Goal: Transaction & Acquisition: Purchase product/service

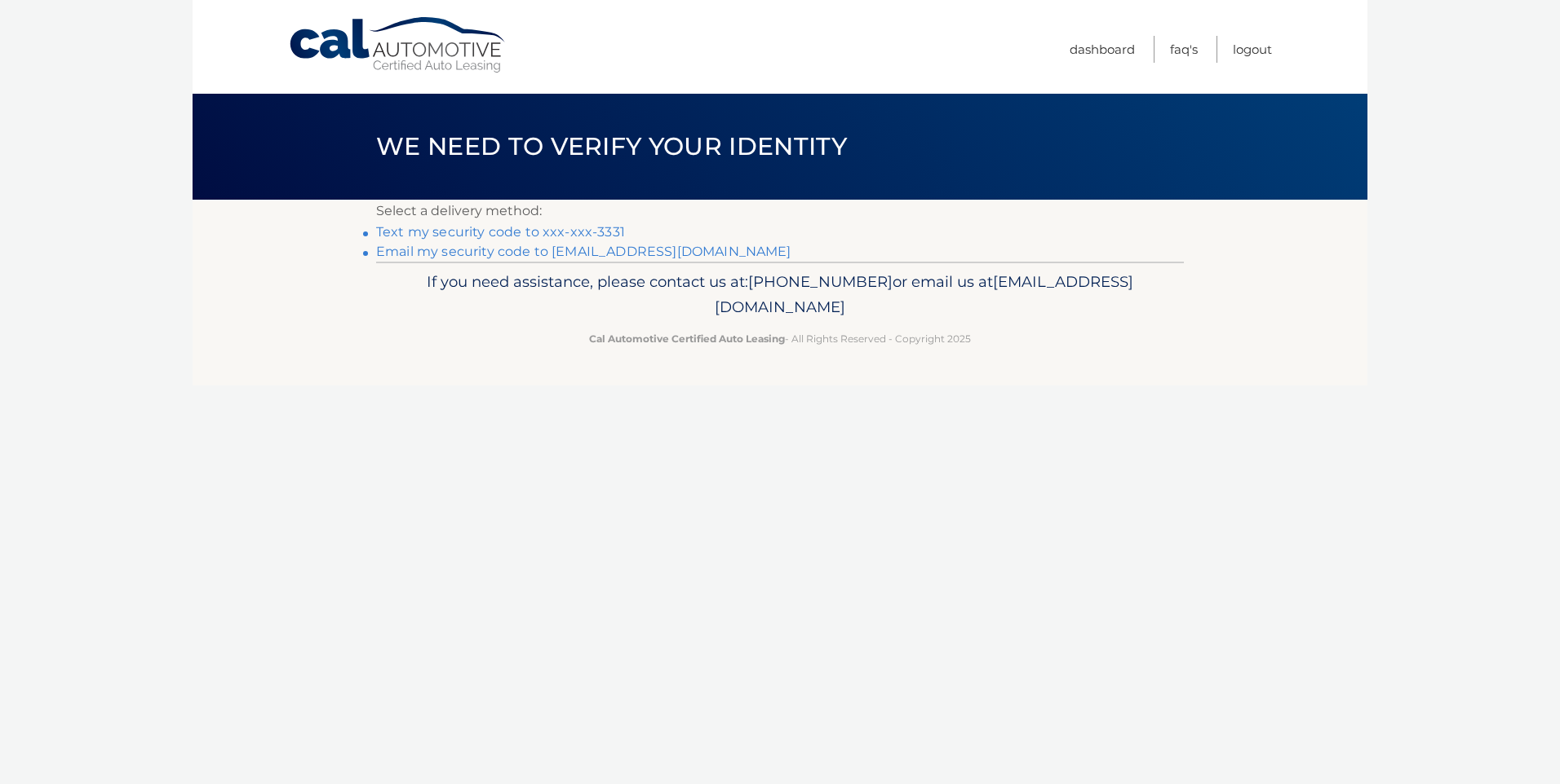
click at [474, 234] on link "Text my security code to xxx-xxx-3331" at bounding box center [500, 232] width 249 height 16
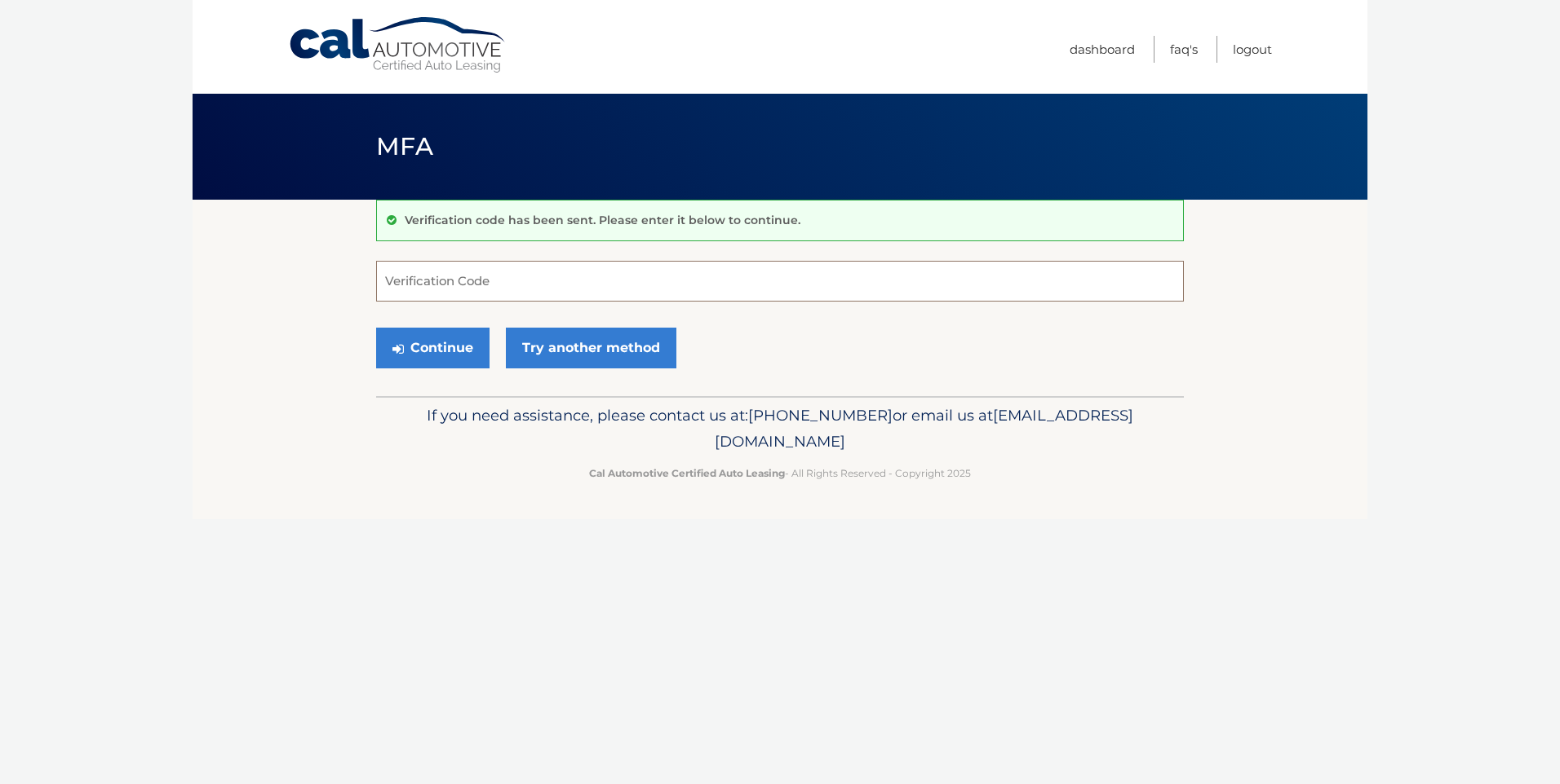
click at [478, 284] on input "Verification Code" at bounding box center [780, 280] width 808 height 40
type input "640794"
click at [450, 355] on button "Continue" at bounding box center [432, 347] width 113 height 40
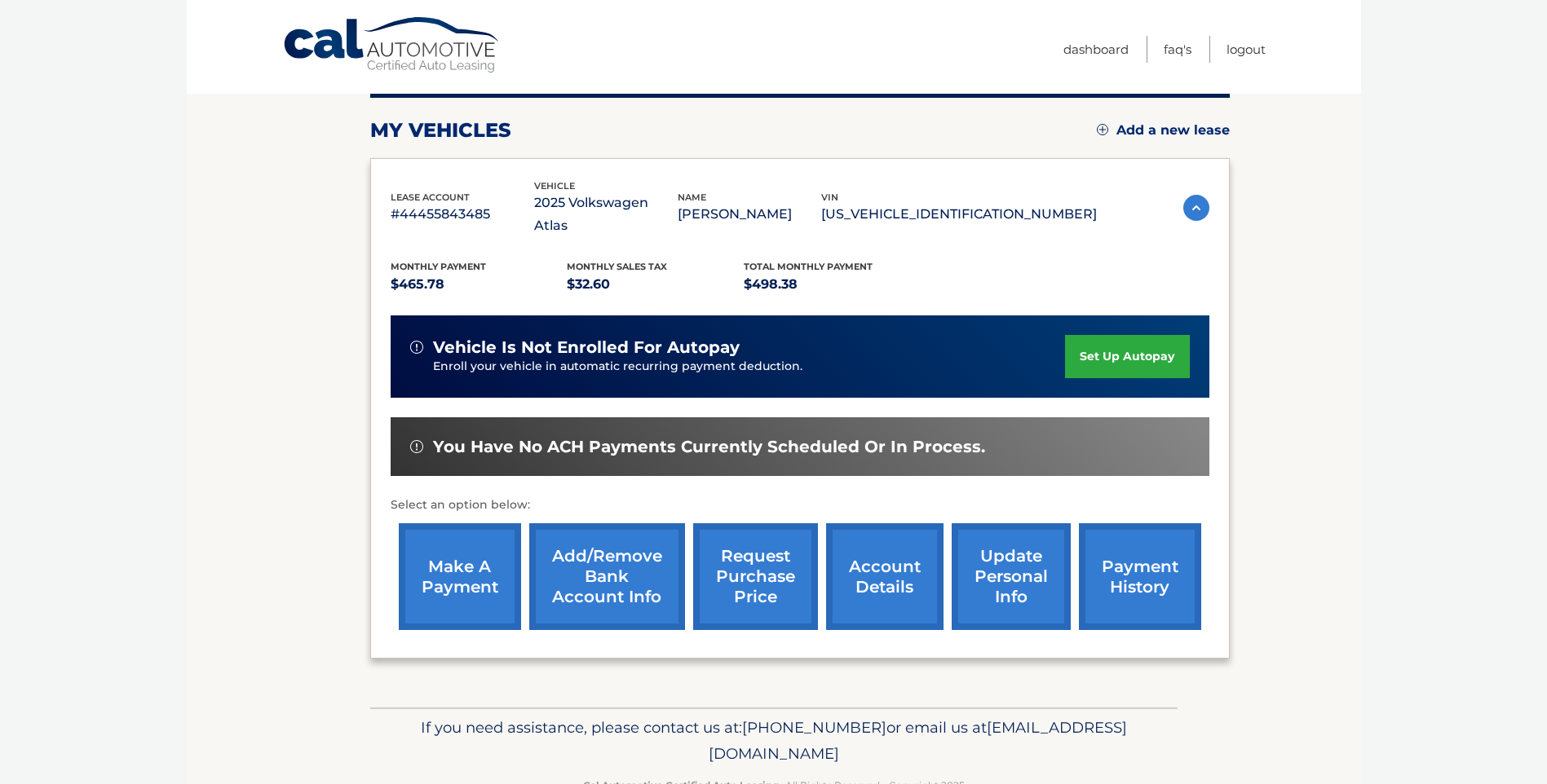
scroll to position [204, 0]
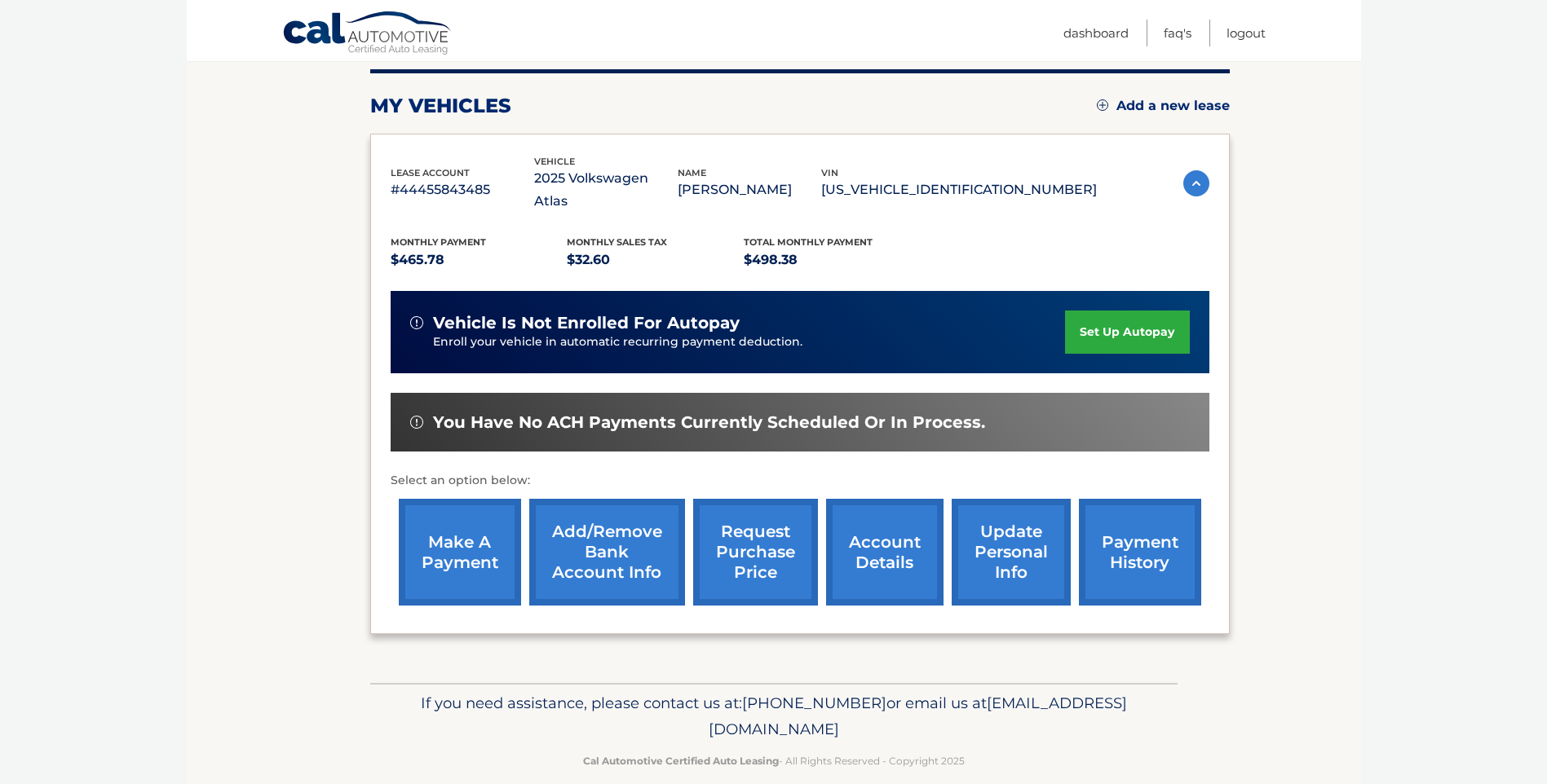
click at [464, 528] on link "make a payment" at bounding box center [460, 552] width 122 height 107
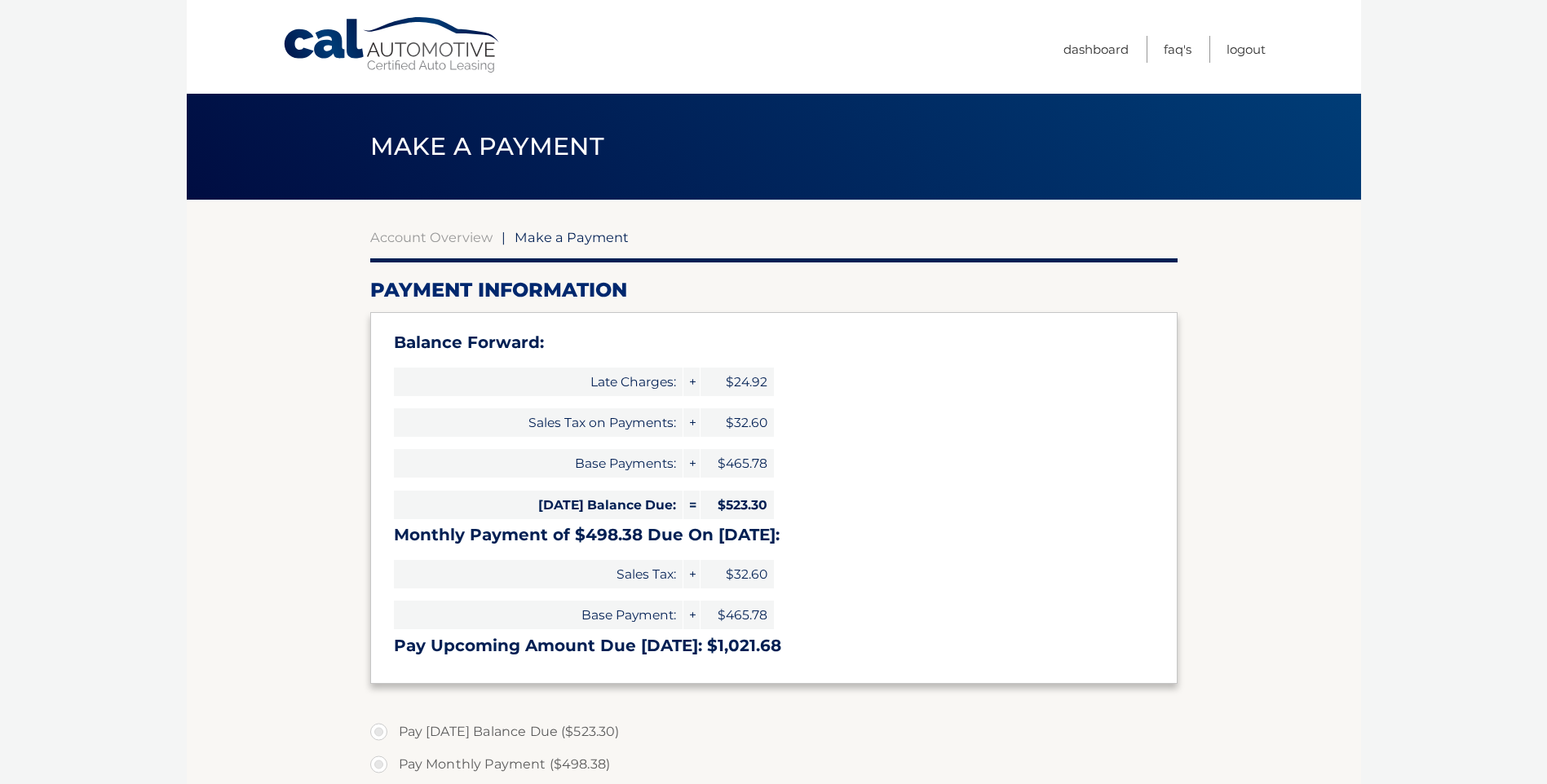
select select "MmI3NzkxZWYtYTA3Zi00Yzg5LThlNjUtNjgwYjZjMTExNjA2"
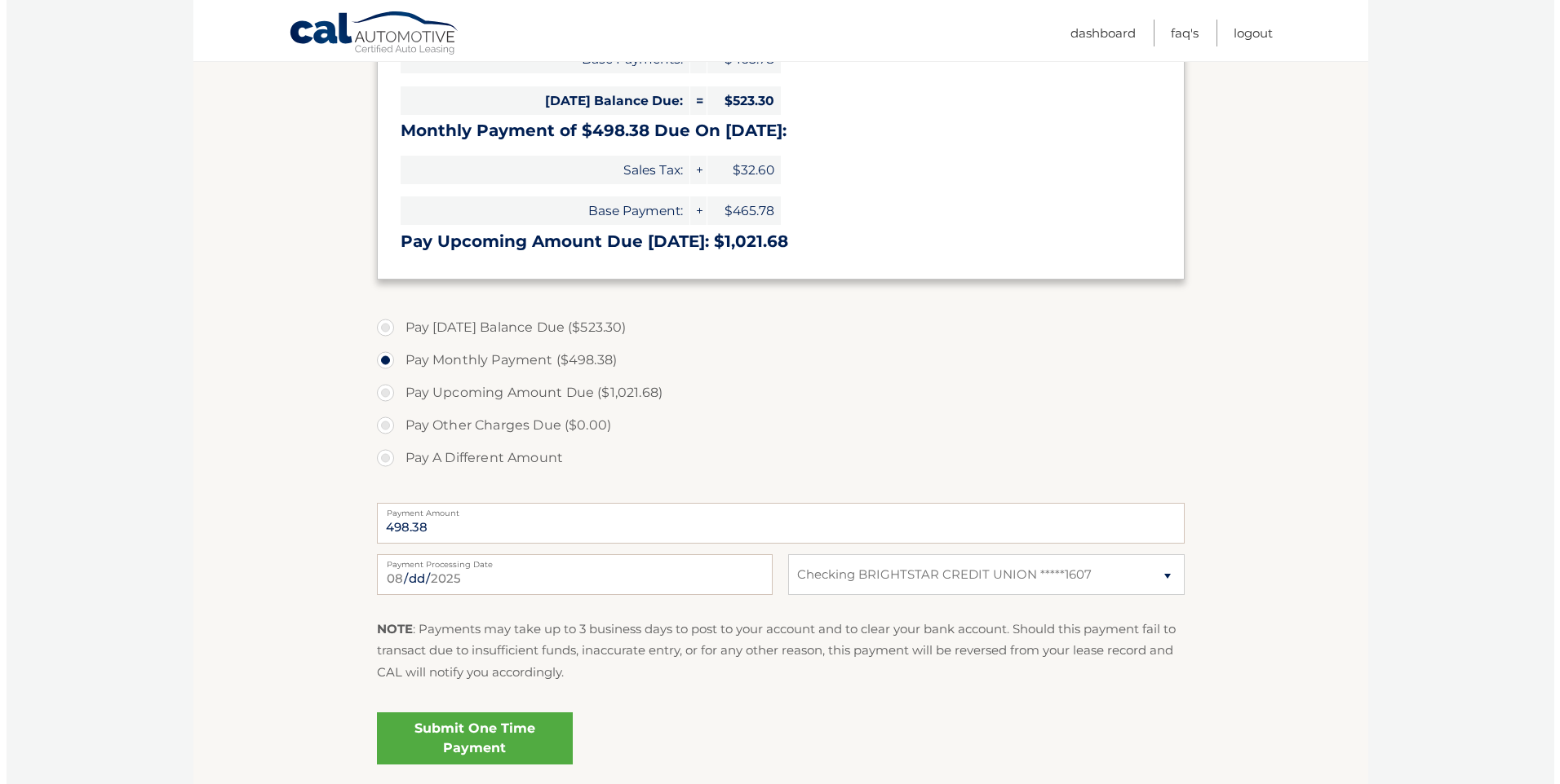
scroll to position [407, 0]
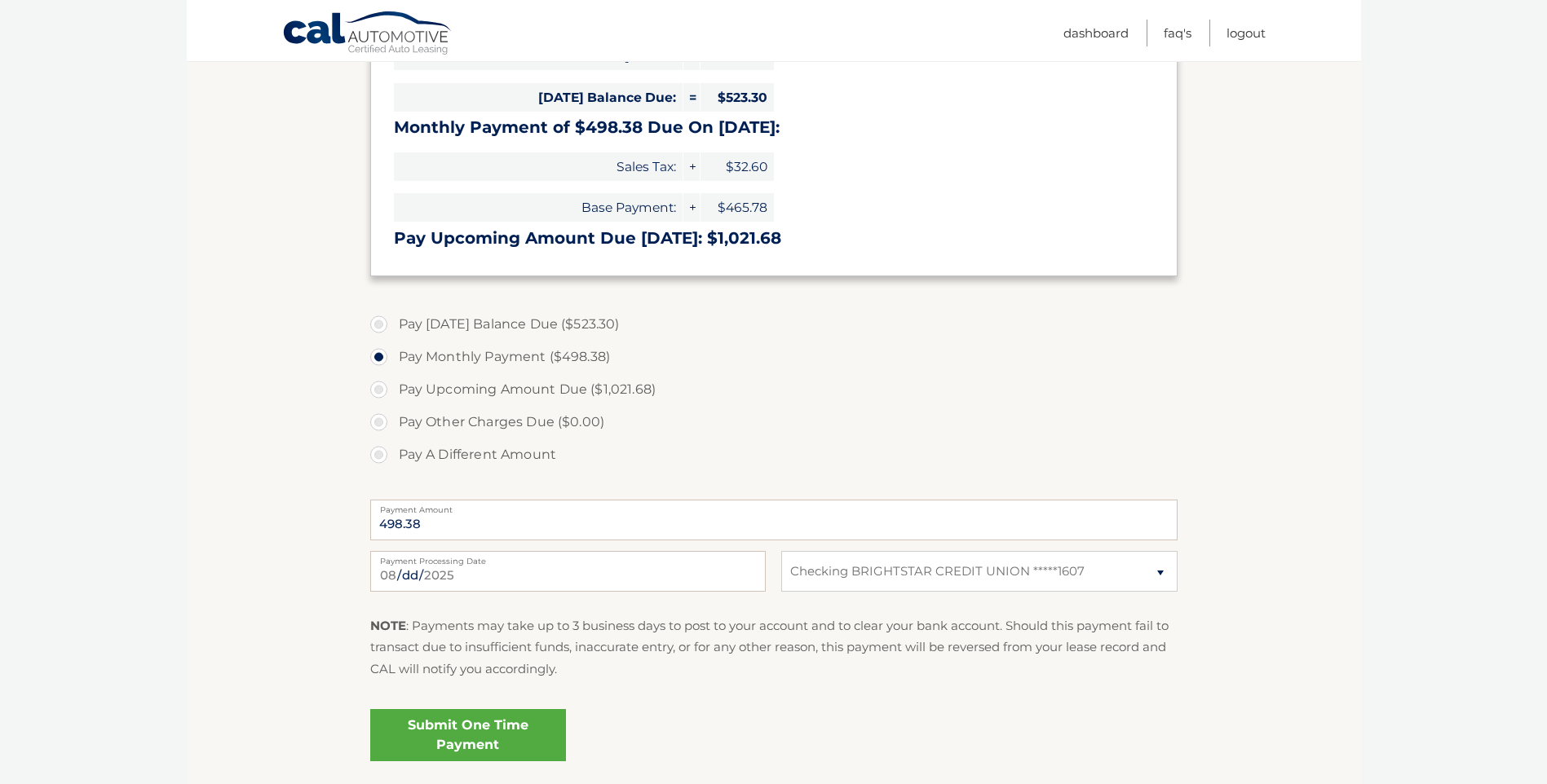
click at [480, 733] on link "Submit One Time Payment" at bounding box center [467, 735] width 196 height 52
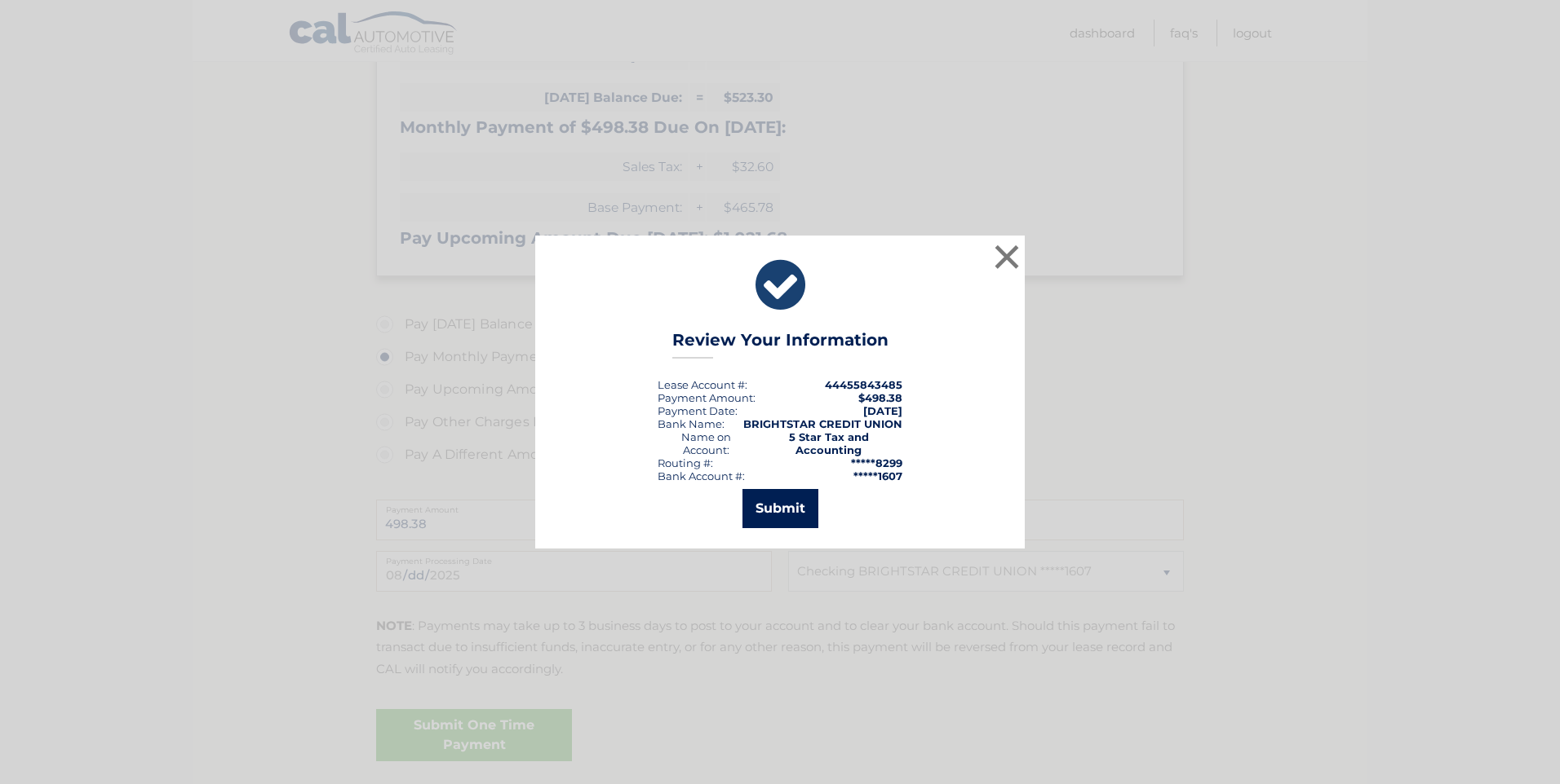
click at [774, 497] on button "Submit" at bounding box center [780, 509] width 76 height 39
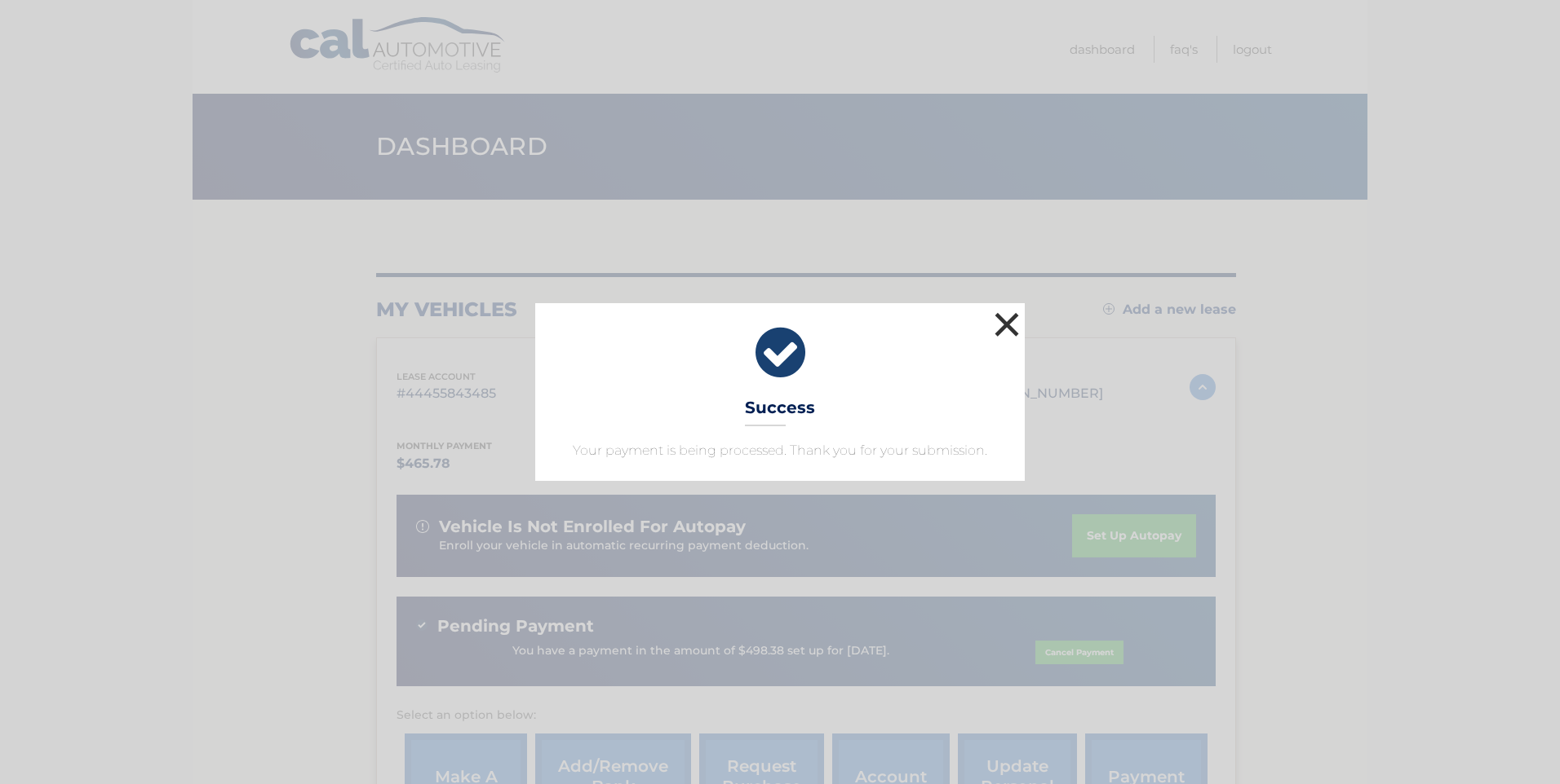
click at [1008, 327] on button "×" at bounding box center [1006, 324] width 32 height 32
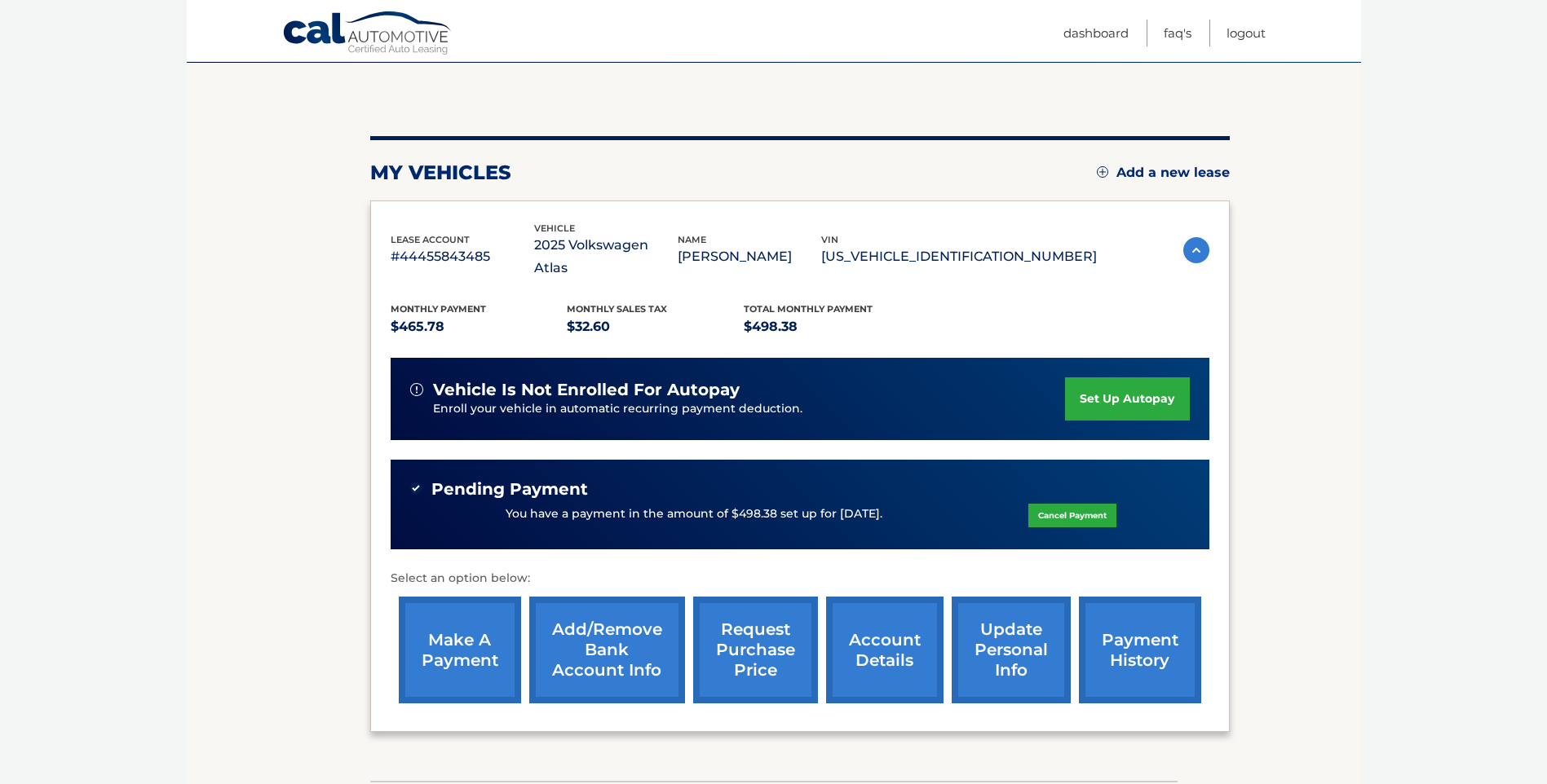
scroll to position [163, 0]
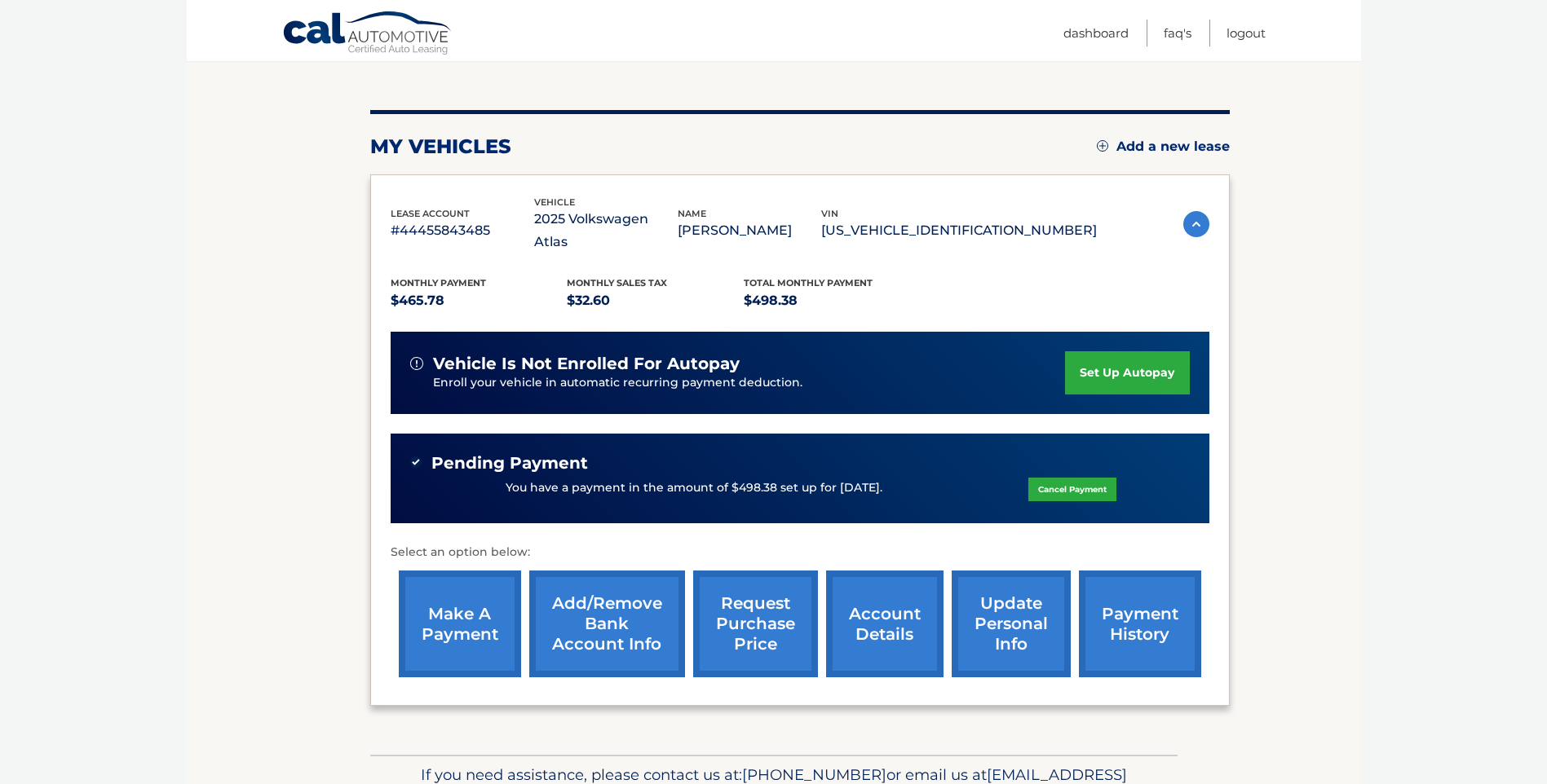
click at [445, 593] on link "make a payment" at bounding box center [460, 624] width 122 height 107
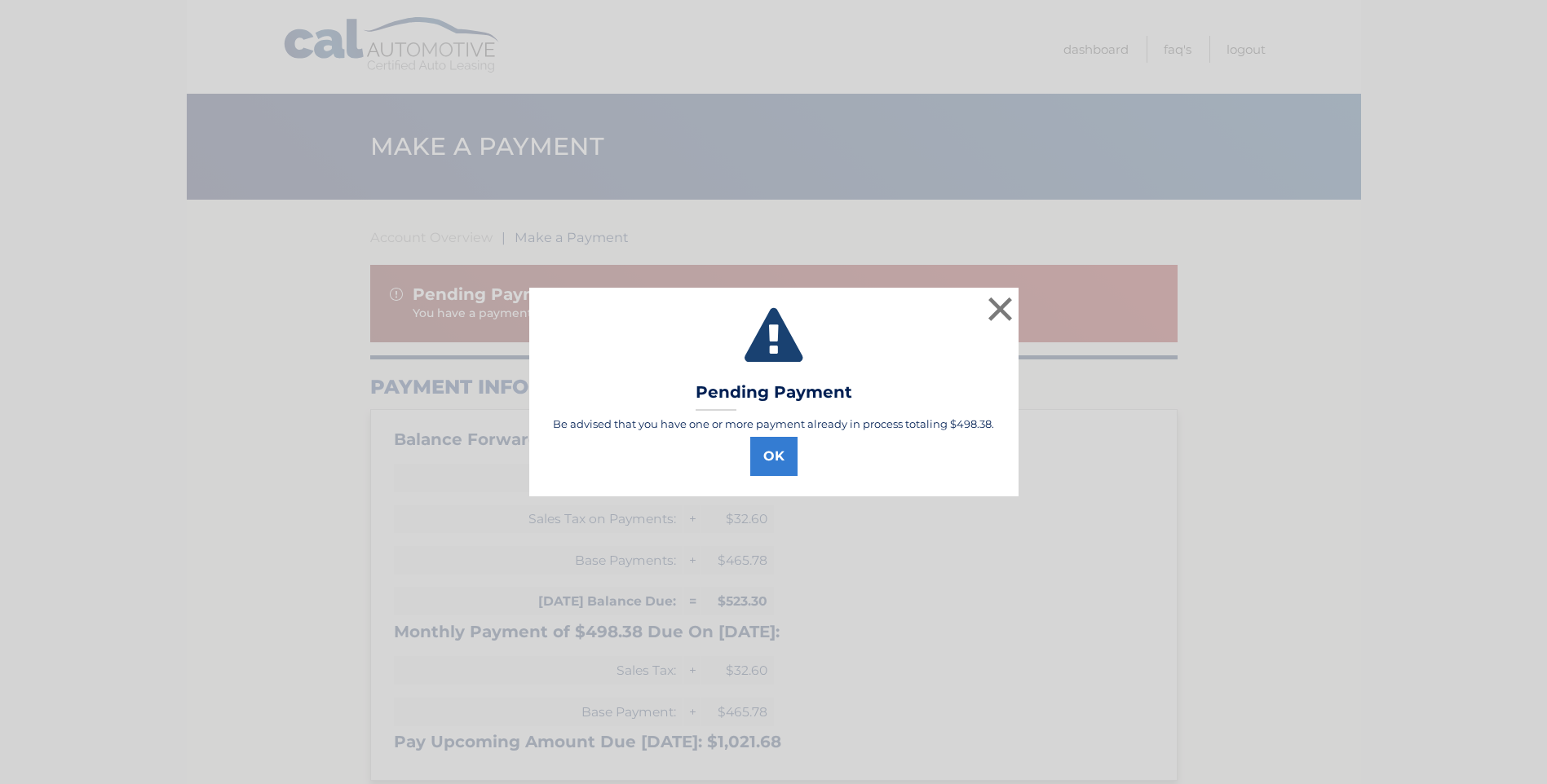
select select "MmI3NzkxZWYtYTA3Zi00Yzg5LThlNjUtNjgwYjZjMTExNjA2"
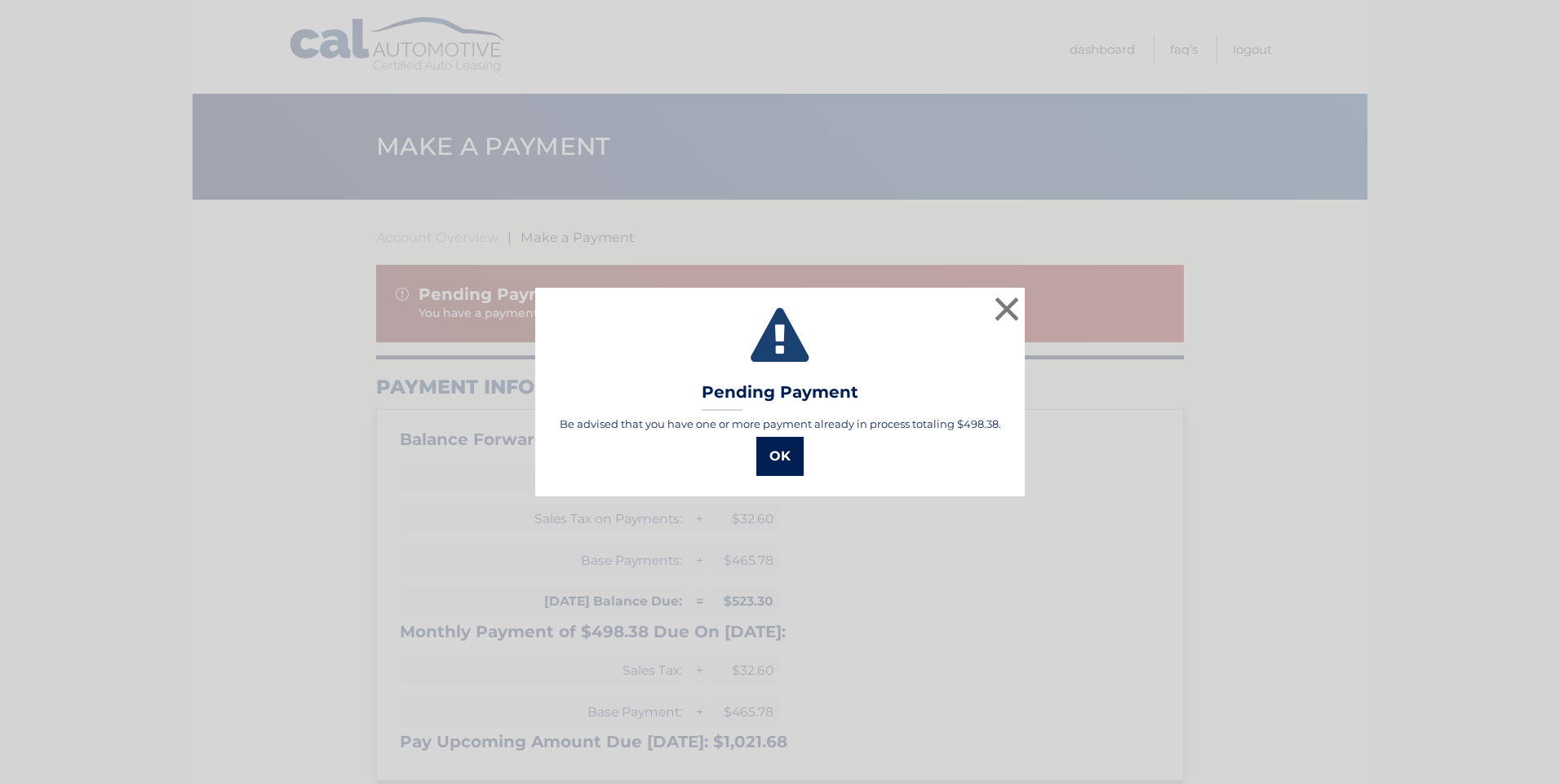
click at [778, 459] on button "OK" at bounding box center [780, 456] width 47 height 39
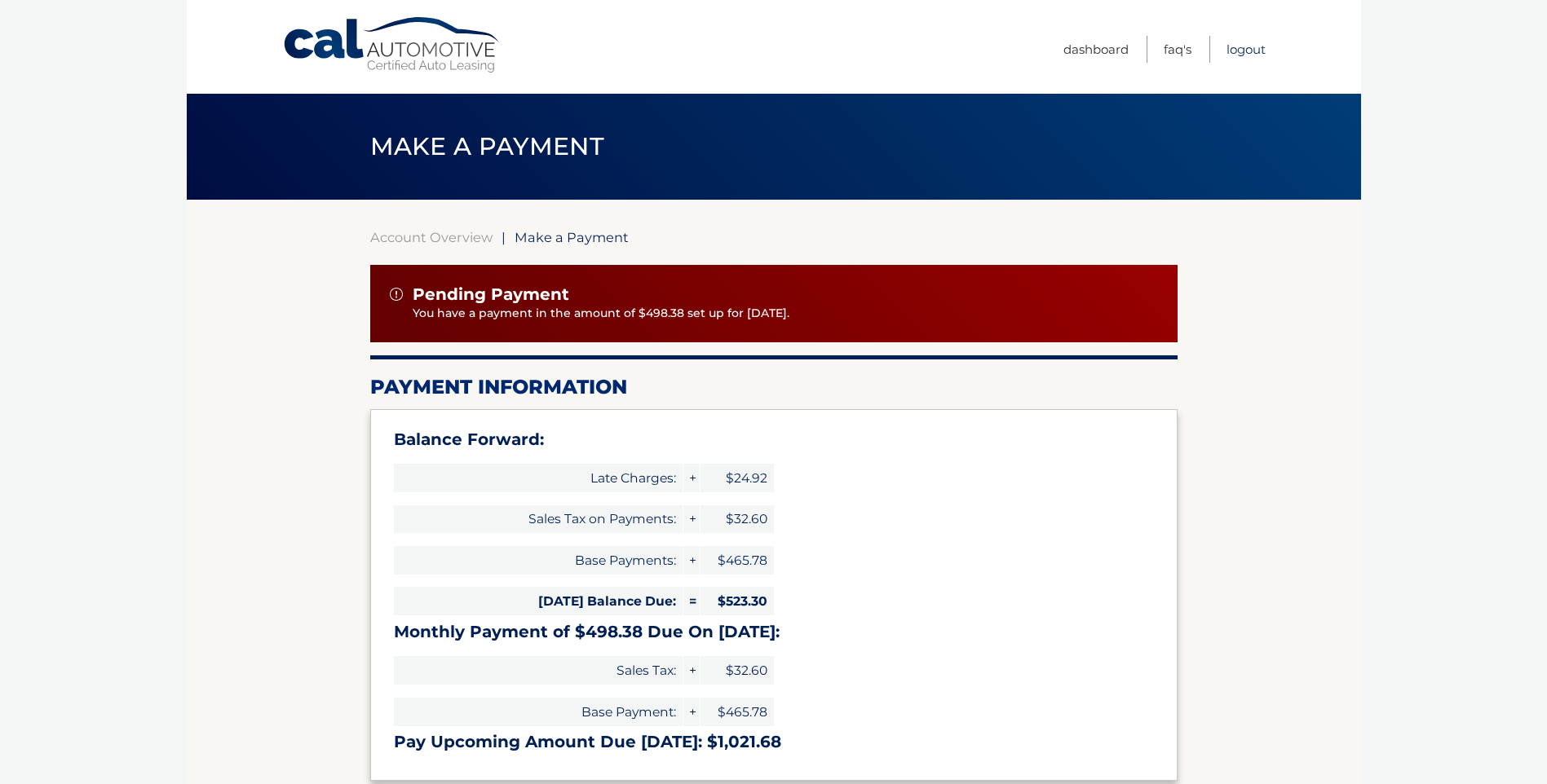
click at [1254, 45] on link "Logout" at bounding box center [1247, 48] width 39 height 27
